Goal: Task Accomplishment & Management: Manage account settings

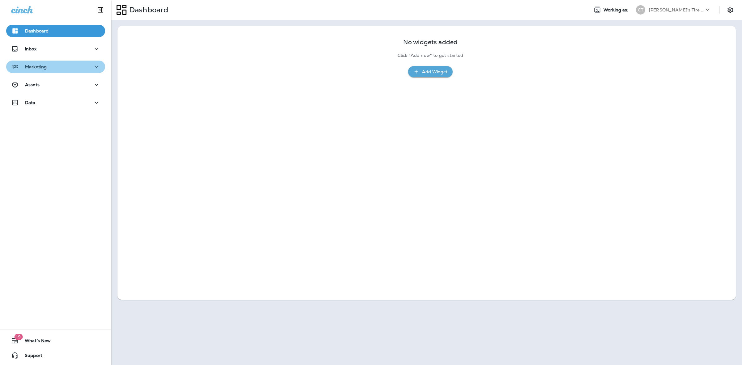
click at [71, 68] on div "Marketing" at bounding box center [55, 67] width 89 height 8
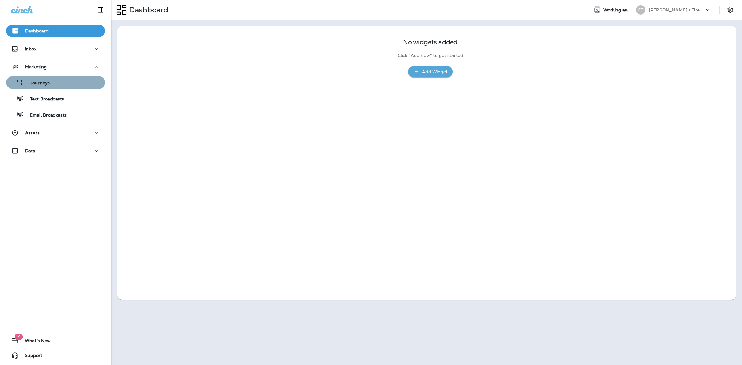
click at [72, 84] on div "Journeys" at bounding box center [56, 82] width 94 height 9
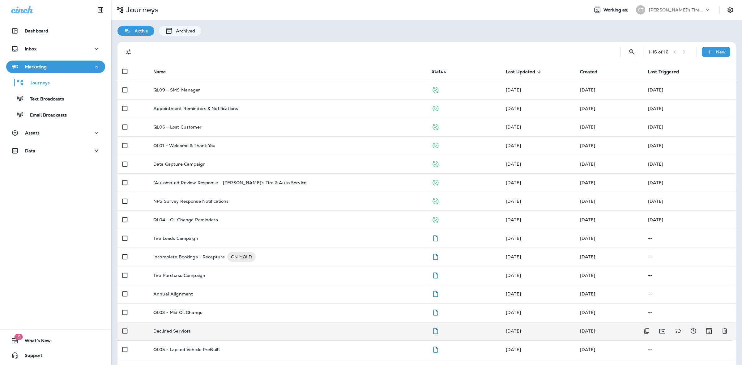
click at [215, 333] on div "Declined Services" at bounding box center [287, 331] width 269 height 5
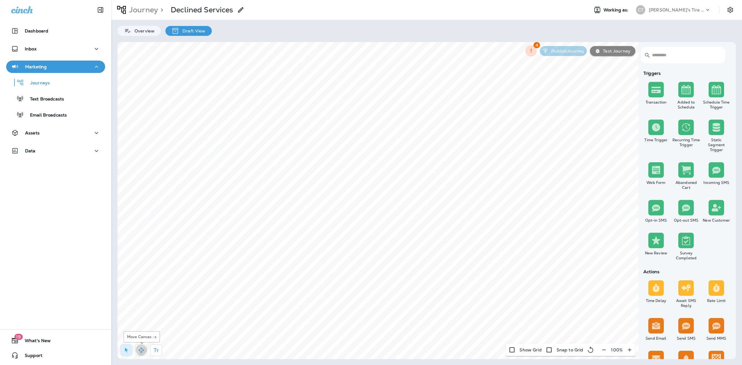
click at [143, 348] on icon "button" at bounding box center [141, 350] width 6 height 6
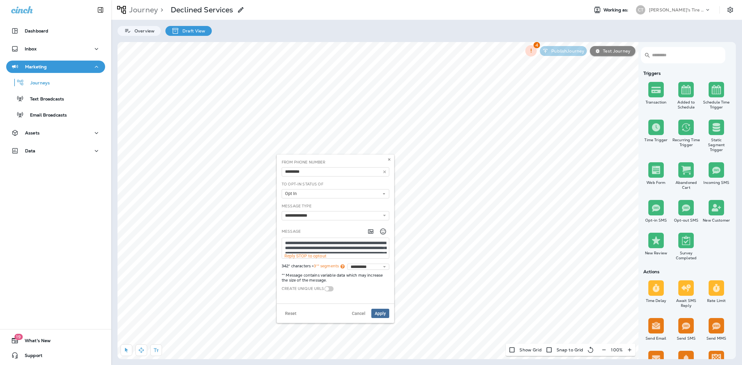
click at [363, 245] on textarea "**********" at bounding box center [335, 245] width 107 height 15
click at [359, 313] on span "Cancel" at bounding box center [359, 314] width 14 height 4
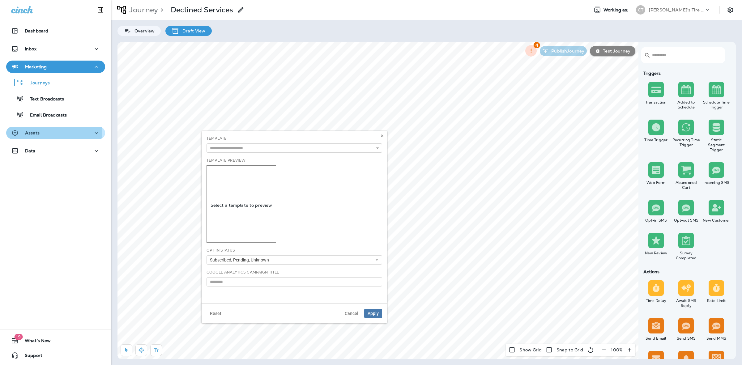
click at [50, 132] on div "Assets" at bounding box center [55, 133] width 89 height 8
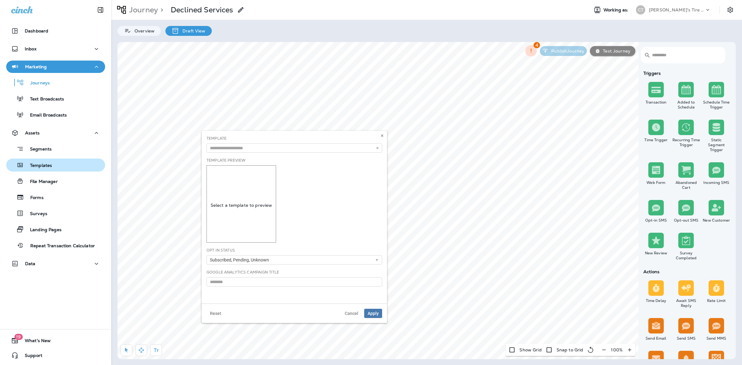
click at [54, 165] on div "Templates" at bounding box center [56, 165] width 94 height 9
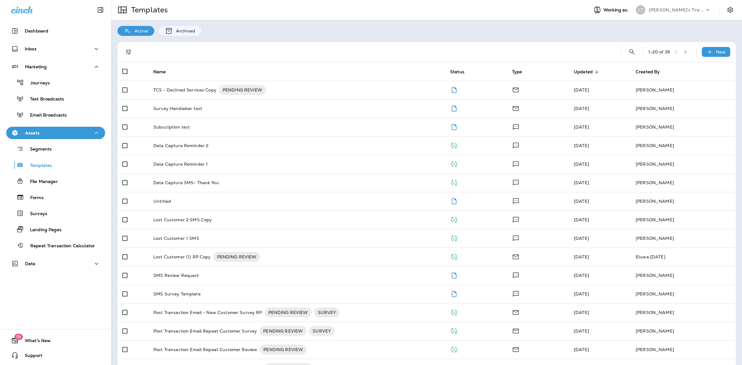
click at [685, 51] on icon "button" at bounding box center [686, 52] width 2 height 4
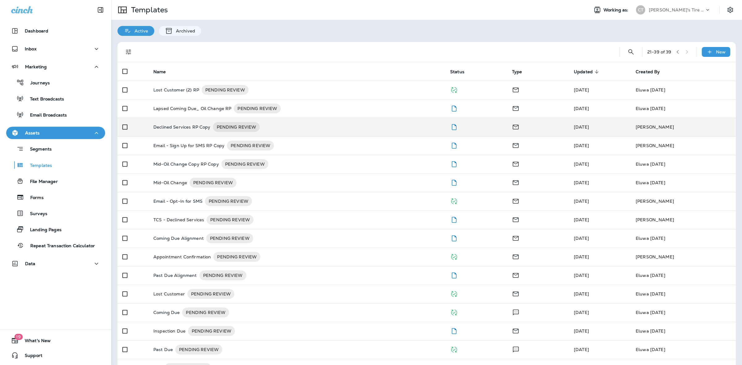
click at [199, 135] on td "Declined Services RP Copy PENDING REVIEW" at bounding box center [296, 127] width 297 height 19
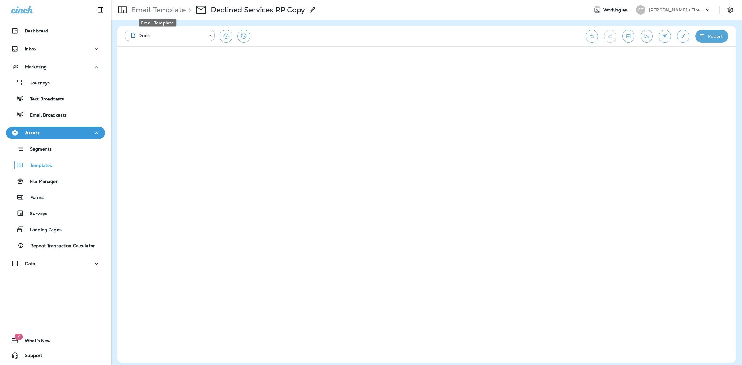
click at [155, 11] on p "Email Template" at bounding box center [157, 9] width 57 height 9
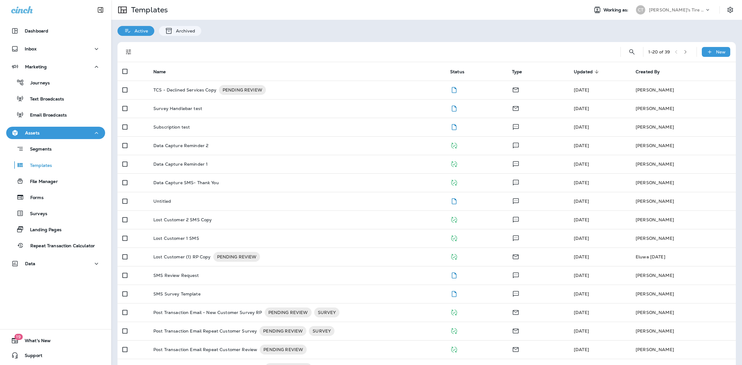
click at [685, 53] on icon "button" at bounding box center [686, 52] width 2 height 4
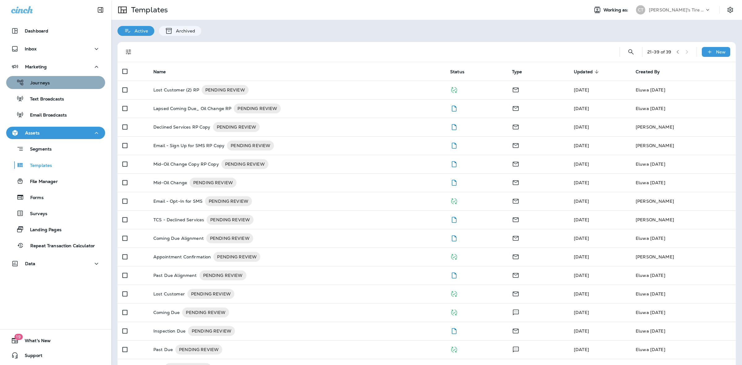
click at [64, 84] on div "Journeys" at bounding box center [56, 82] width 94 height 9
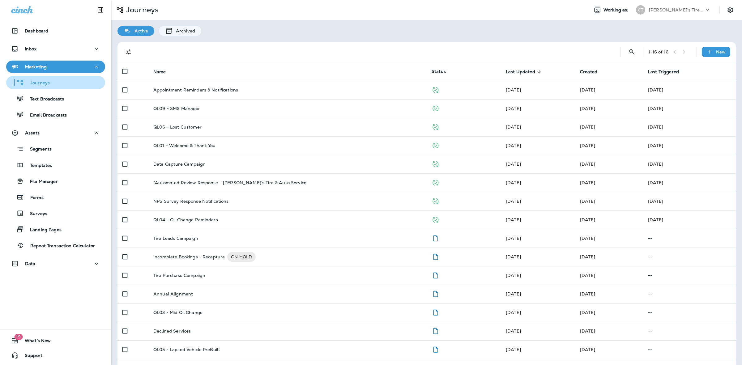
click at [60, 83] on div "Journeys" at bounding box center [56, 82] width 94 height 9
click at [165, 73] on span "Name" at bounding box center [159, 71] width 13 height 5
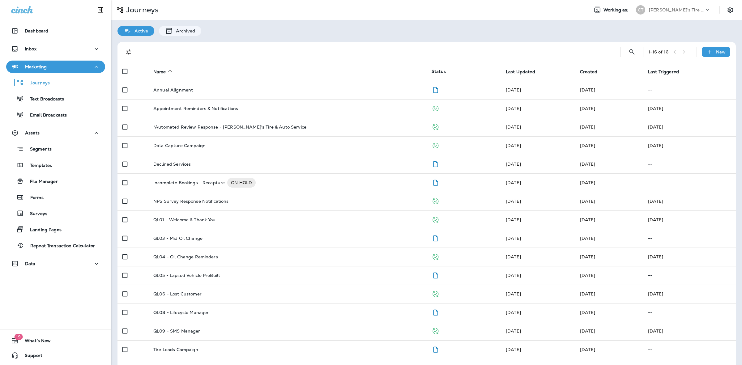
click at [165, 73] on span "Name" at bounding box center [159, 71] width 13 height 5
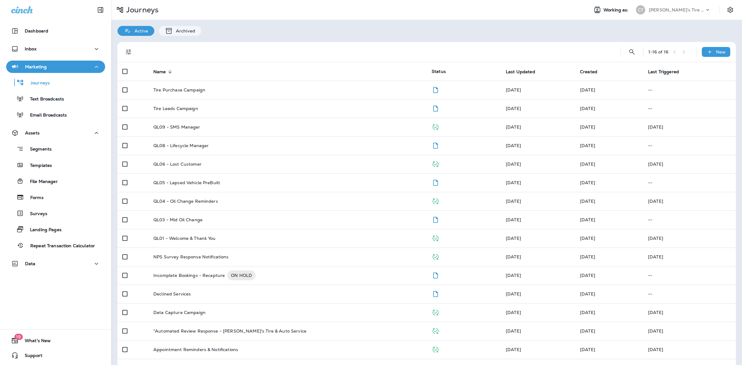
click at [520, 76] on th "Last Updated" at bounding box center [538, 71] width 74 height 19
click at [518, 72] on span "Last Updated" at bounding box center [520, 71] width 29 height 5
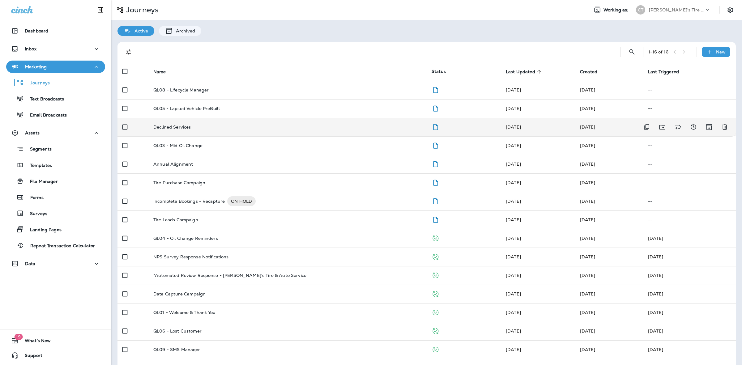
click at [212, 131] on td "Declined Services" at bounding box center [287, 127] width 278 height 19
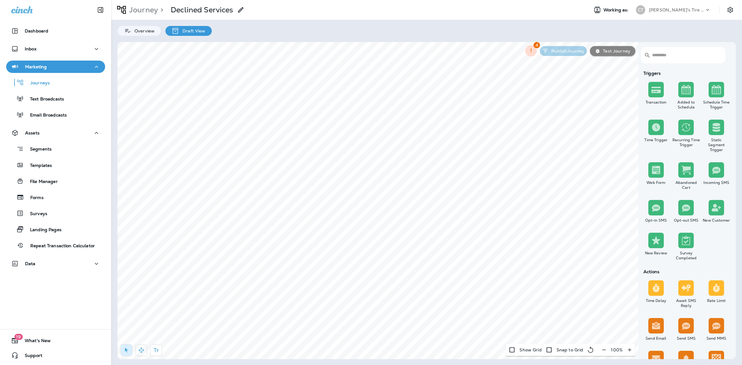
click at [143, 354] on button "button" at bounding box center [141, 351] width 12 height 12
click at [528, 134] on button at bounding box center [530, 135] width 7 height 7
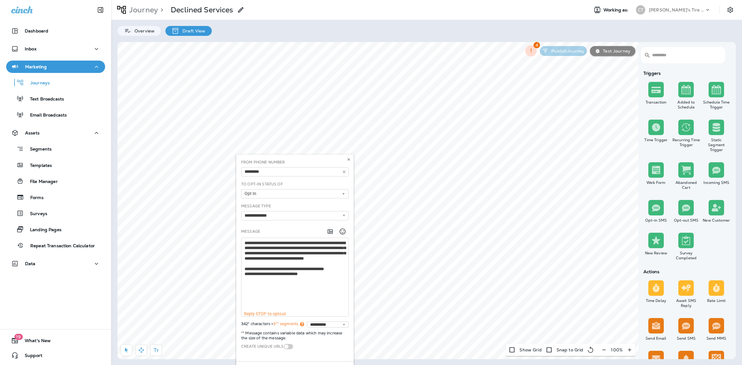
drag, startPoint x: 346, startPoint y: 248, endPoint x: 348, endPoint y: 307, distance: 58.2
click at [348, 307] on textarea "**********" at bounding box center [295, 274] width 107 height 73
click at [348, 157] on button at bounding box center [349, 159] width 7 height 7
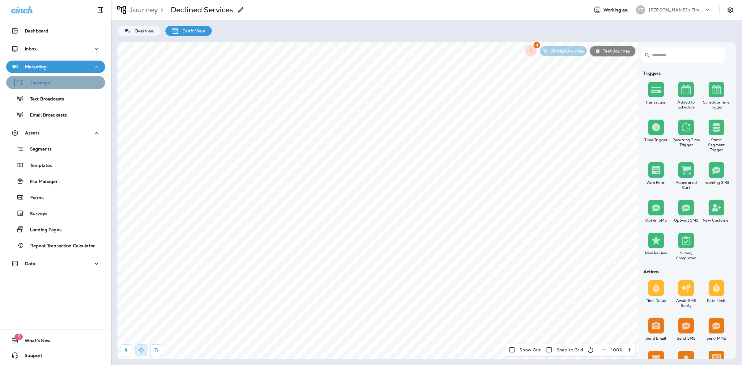
click at [57, 84] on div "Journeys" at bounding box center [56, 82] width 94 height 9
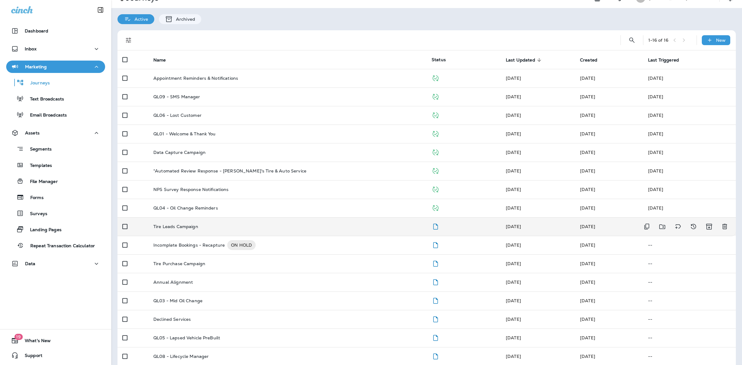
scroll to position [19, 0]
